Goal: Task Accomplishment & Management: Manage account settings

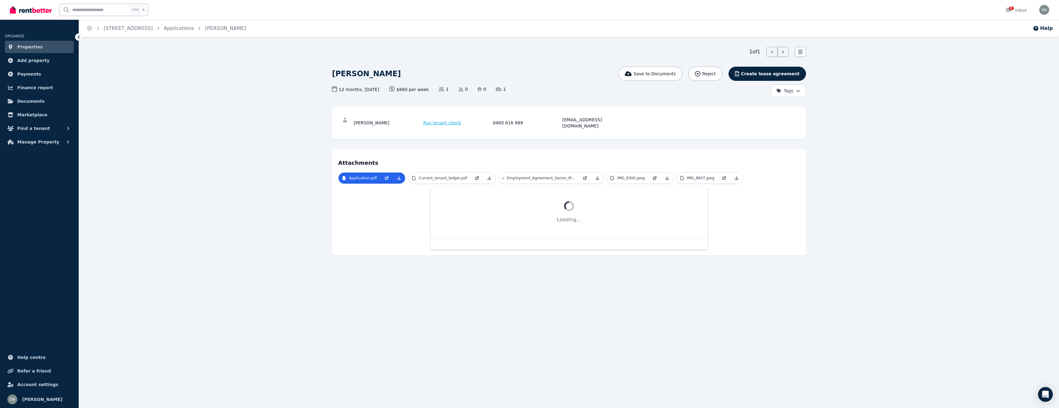
drag, startPoint x: 36, startPoint y: 46, endPoint x: 91, endPoint y: 53, distance: 55.1
click at [36, 46] on span "Properties" at bounding box center [30, 46] width 26 height 7
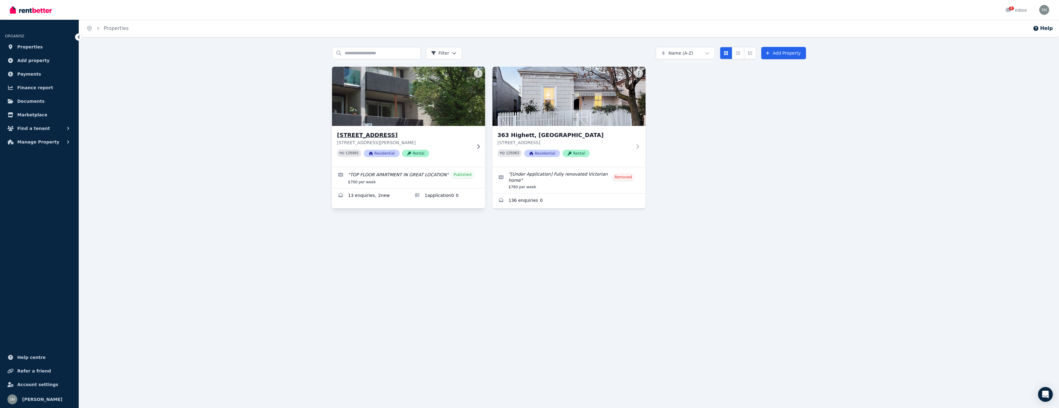
click at [380, 135] on h3 "[STREET_ADDRESS]" at bounding box center [404, 135] width 135 height 9
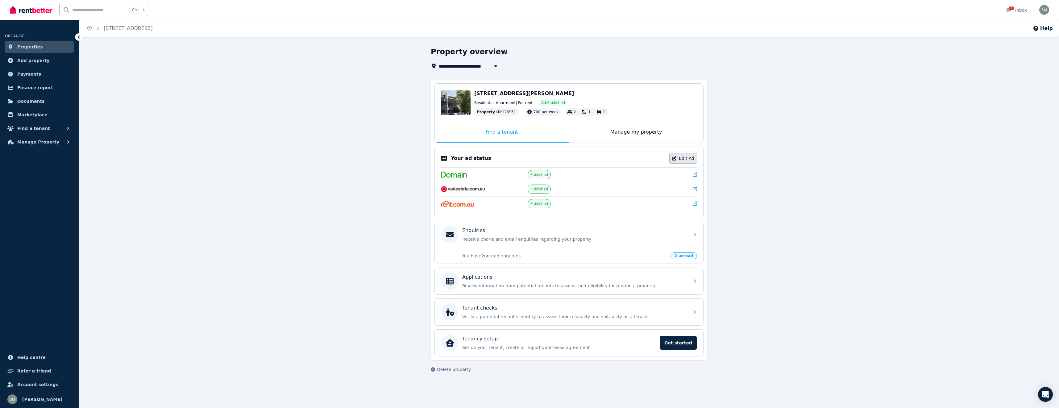
click at [685, 158] on link "Edit Ad" at bounding box center [683, 158] width 28 height 10
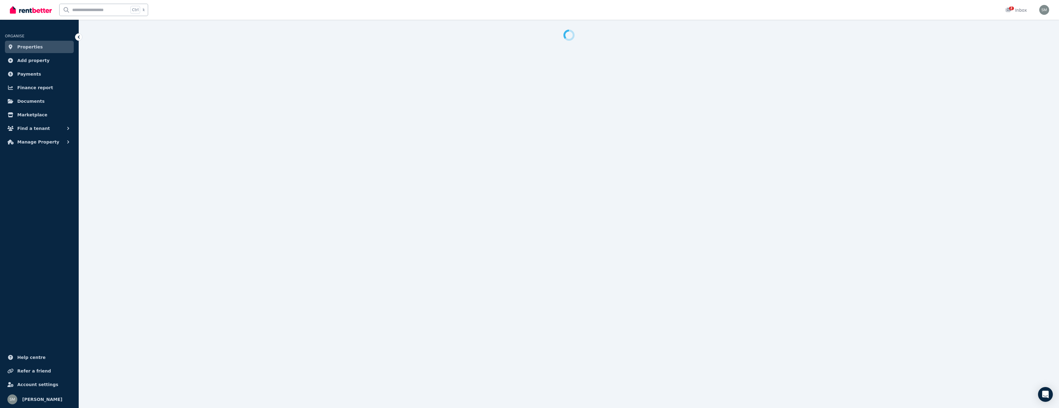
select select "**********"
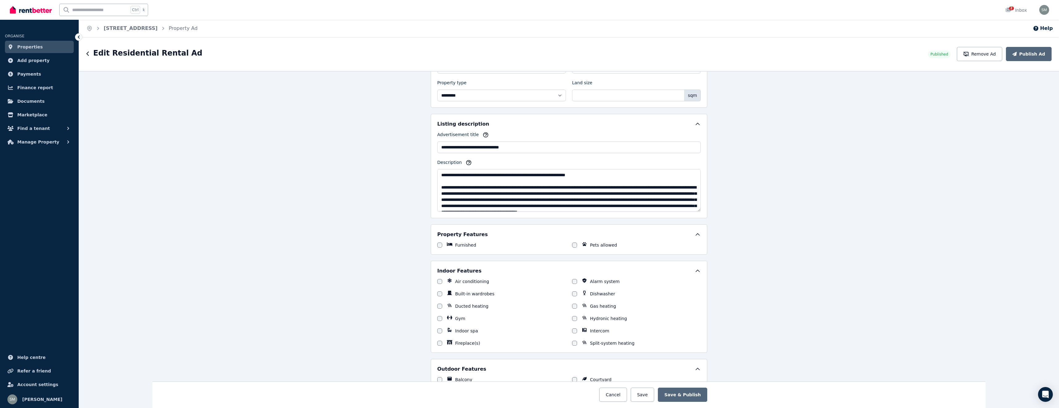
scroll to position [185, 0]
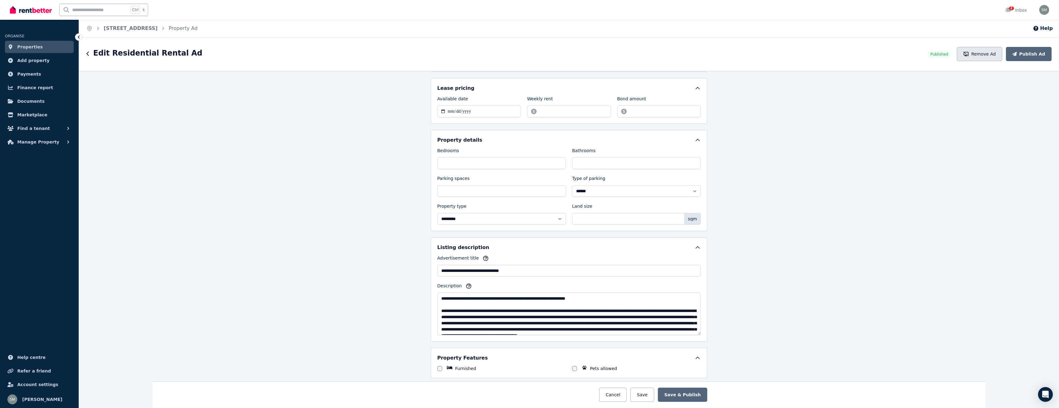
click at [994, 56] on button "Remove Ad" at bounding box center [979, 54] width 45 height 14
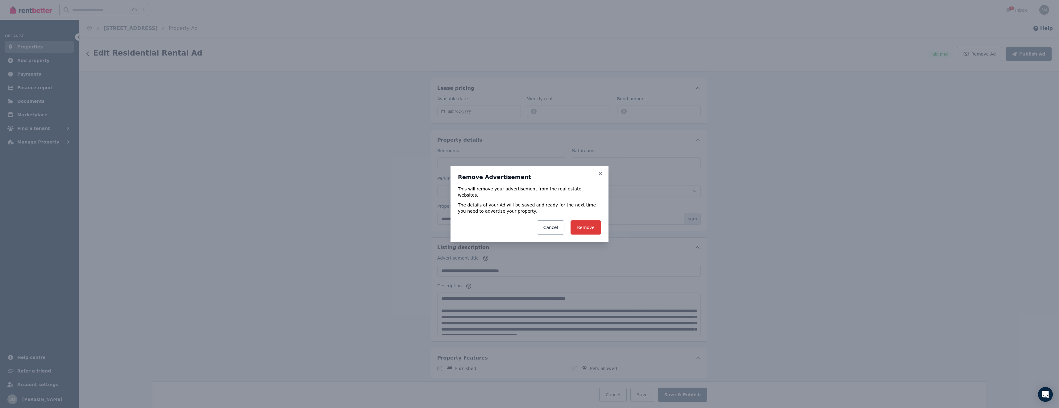
click at [588, 224] on button "Remove" at bounding box center [585, 227] width 31 height 14
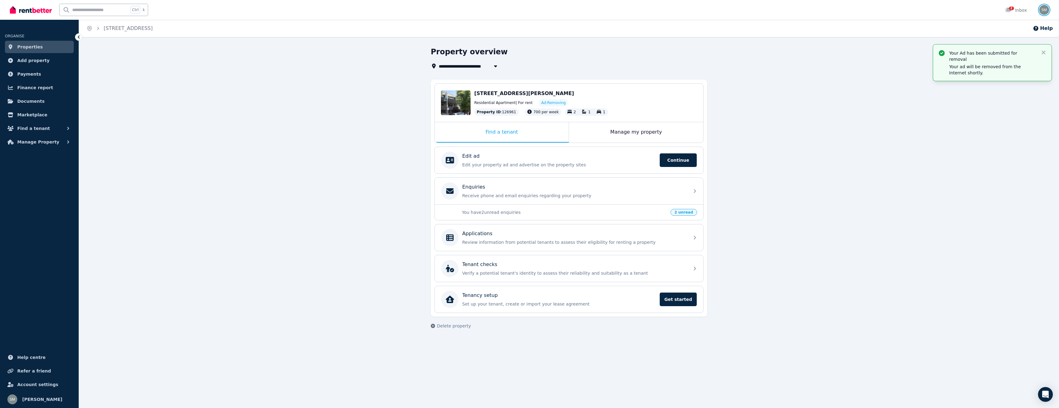
click at [1045, 9] on img "button" at bounding box center [1044, 10] width 10 height 10
click at [1014, 80] on span "Logout" at bounding box center [1019, 81] width 59 height 11
